Goal: Information Seeking & Learning: Learn about a topic

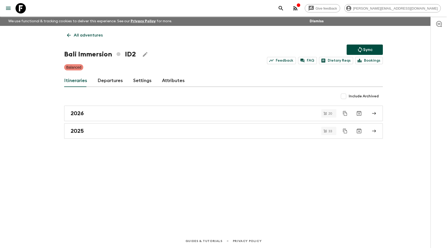
click at [108, 82] on link "Departures" at bounding box center [110, 81] width 25 height 12
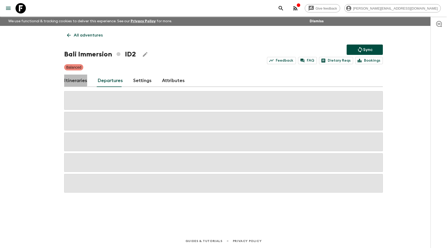
click at [69, 77] on link "Itineraries" at bounding box center [75, 81] width 23 height 12
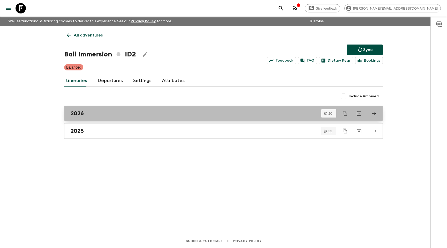
click at [81, 111] on h2 "2026" at bounding box center [77, 113] width 13 height 7
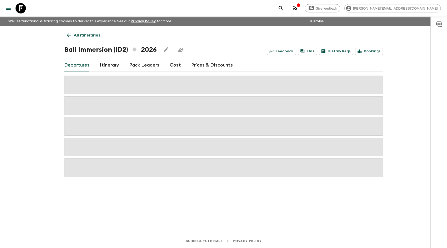
click at [107, 65] on link "Itinerary" at bounding box center [109, 65] width 19 height 12
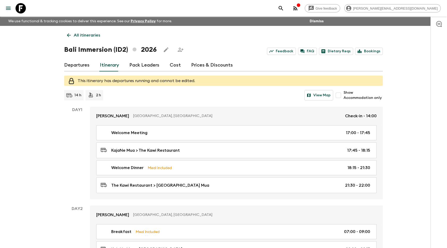
click at [75, 97] on p "14 h" at bounding box center [78, 95] width 7 height 5
click at [99, 94] on p "2 h" at bounding box center [98, 95] width 5 height 5
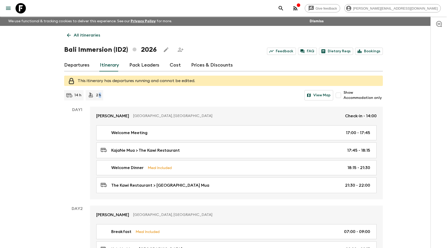
click at [99, 94] on p "2 h" at bounding box center [98, 95] width 5 height 5
copy div "2 h View Map"
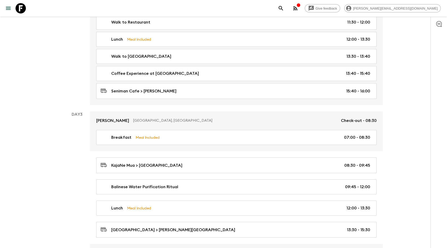
scroll to position [335, 0]
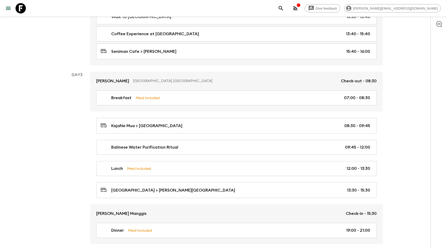
click at [284, 9] on icon "search adventures" at bounding box center [281, 8] width 6 height 6
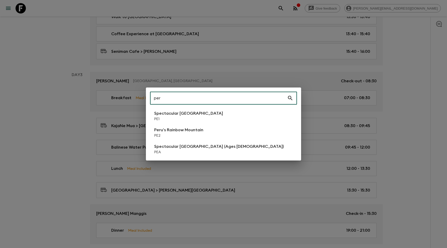
type input "per"
click at [197, 120] on li "Spectacular Peru PE1" at bounding box center [223, 116] width 147 height 15
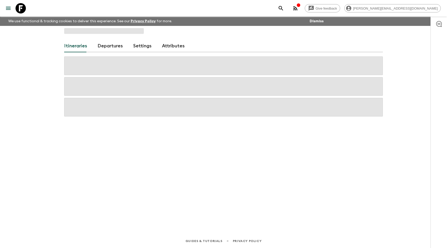
scroll to position [0, 0]
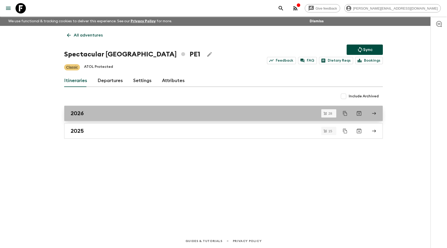
click at [98, 116] on div "2026" at bounding box center [219, 113] width 296 height 7
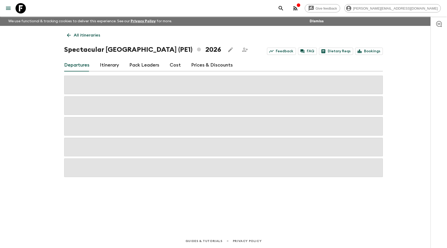
click at [111, 61] on link "Itinerary" at bounding box center [109, 65] width 19 height 12
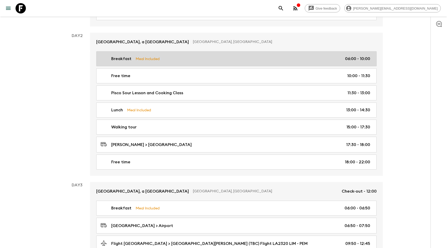
scroll to position [139, 0]
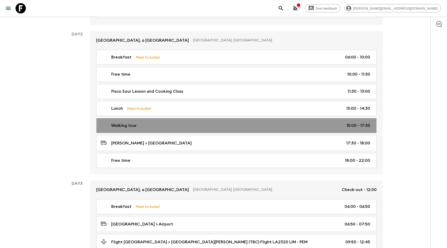
click at [197, 124] on div "Walking tour 15:00 - 17:30" at bounding box center [236, 125] width 270 height 6
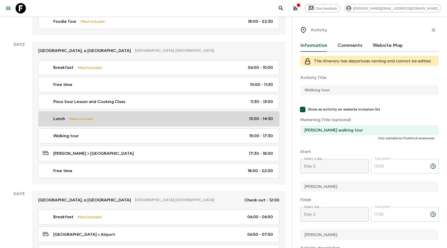
click at [202, 116] on div "Lunch Meal Included 13:00 - 14:30" at bounding box center [158, 119] width 230 height 6
type input "Lunch"
checkbox input "false"
type input "Hotel B Barranco"
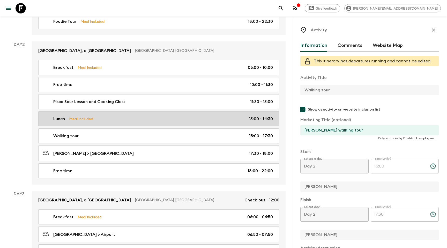
checkbox input "true"
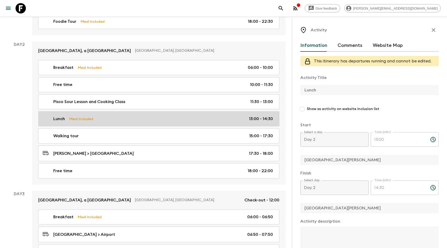
type input "13:00"
type input "14:30"
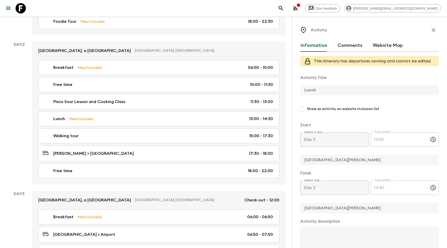
scroll to position [0, 0]
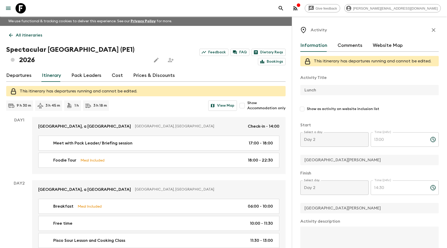
click at [331, 14] on div "Give feedback andrew@flashpack.com" at bounding box center [223, 8] width 447 height 17
click at [286, 9] on button "search adventures" at bounding box center [281, 8] width 10 height 10
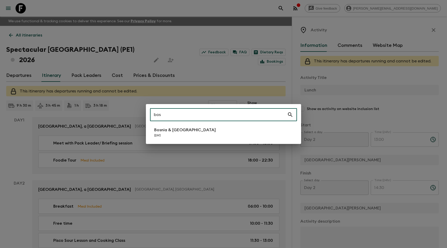
type input "bos"
drag, startPoint x: 183, startPoint y: 144, endPoint x: 184, endPoint y: 141, distance: 2.7
click at [183, 144] on div "bos ​ Bosnia & Montenegro BM1" at bounding box center [223, 124] width 155 height 40
click at [184, 141] on div "bos ​ Bosnia & Montenegro BM1" at bounding box center [223, 124] width 155 height 40
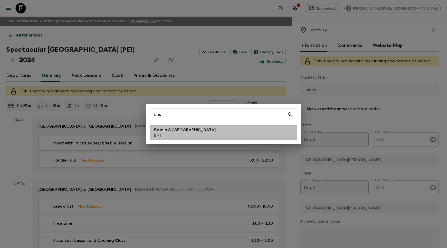
click at [189, 136] on p "BM1" at bounding box center [185, 135] width 62 height 5
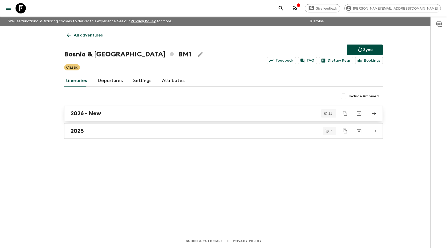
click at [93, 120] on link "2026 - New" at bounding box center [223, 114] width 319 height 16
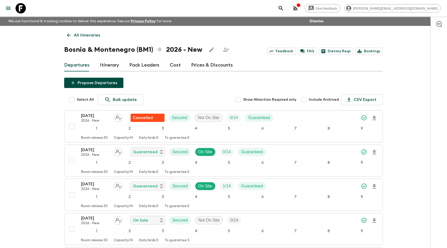
click at [106, 59] on link "Itinerary" at bounding box center [109, 65] width 19 height 12
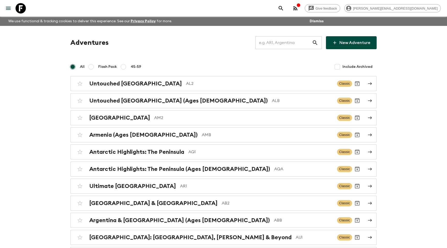
click at [284, 9] on icon "search adventures" at bounding box center [281, 8] width 6 height 6
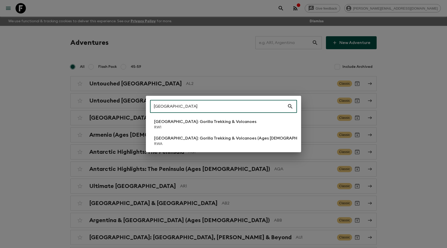
type input "[GEOGRAPHIC_DATA]"
click at [194, 120] on p "[GEOGRAPHIC_DATA]: Gorilla Trekking & Volcanoes" at bounding box center [205, 122] width 102 height 6
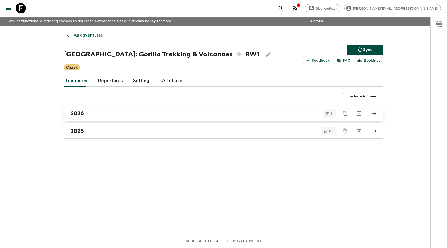
click at [208, 111] on div "2026" at bounding box center [219, 113] width 296 height 7
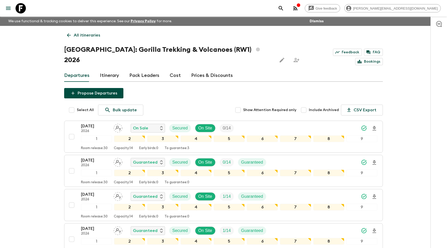
click at [110, 69] on link "Itinerary" at bounding box center [109, 75] width 19 height 12
